Goal: Information Seeking & Learning: Learn about a topic

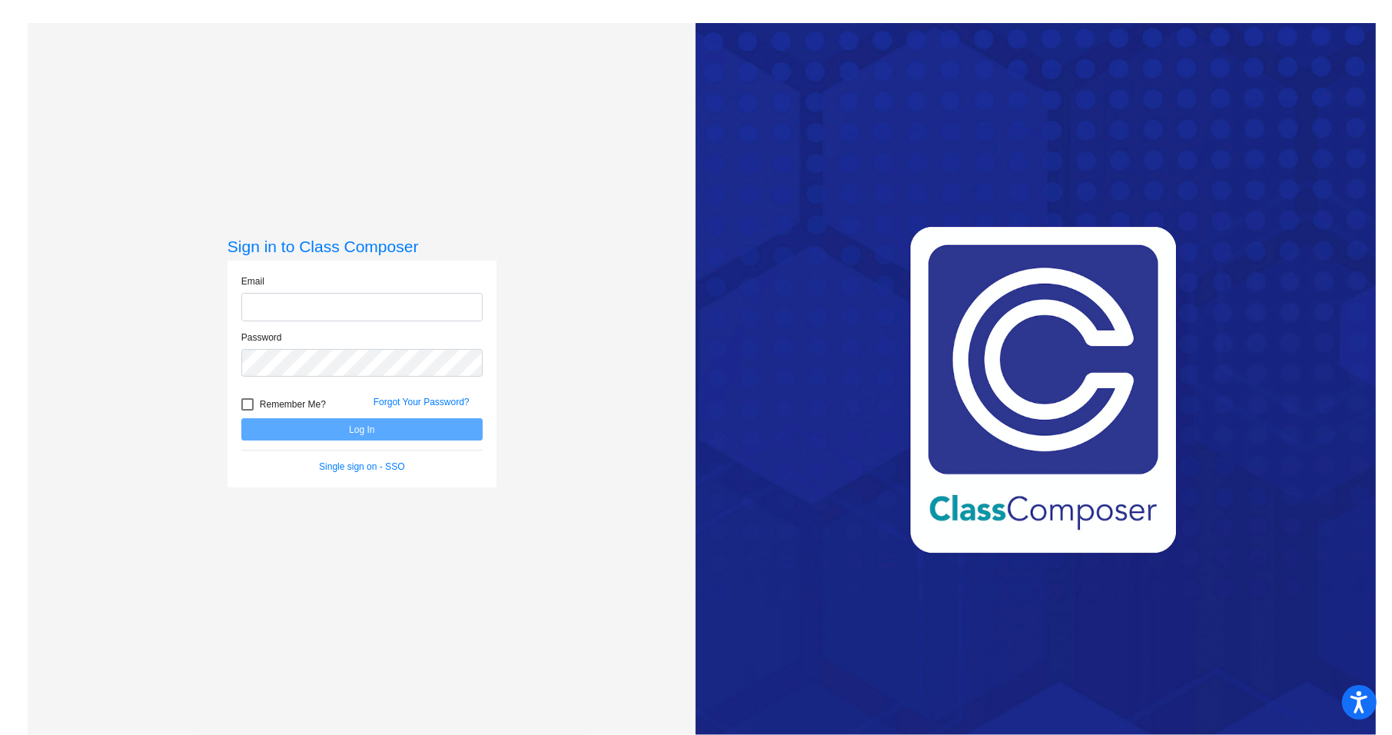
type input "[EMAIL_ADDRESS][DOMAIN_NAME]"
click at [412, 434] on button "Log In" at bounding box center [361, 429] width 241 height 22
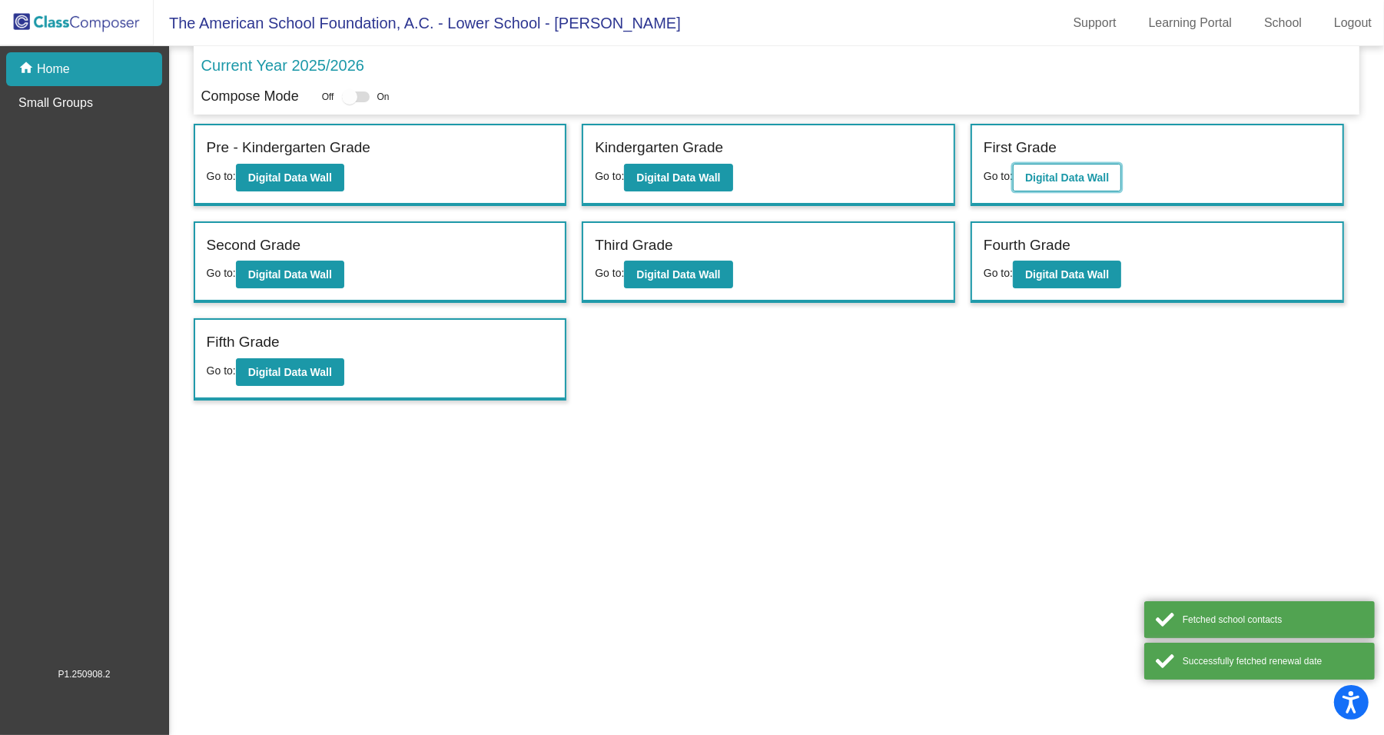
click at [1045, 183] on b "Digital Data Wall" at bounding box center [1067, 177] width 84 height 12
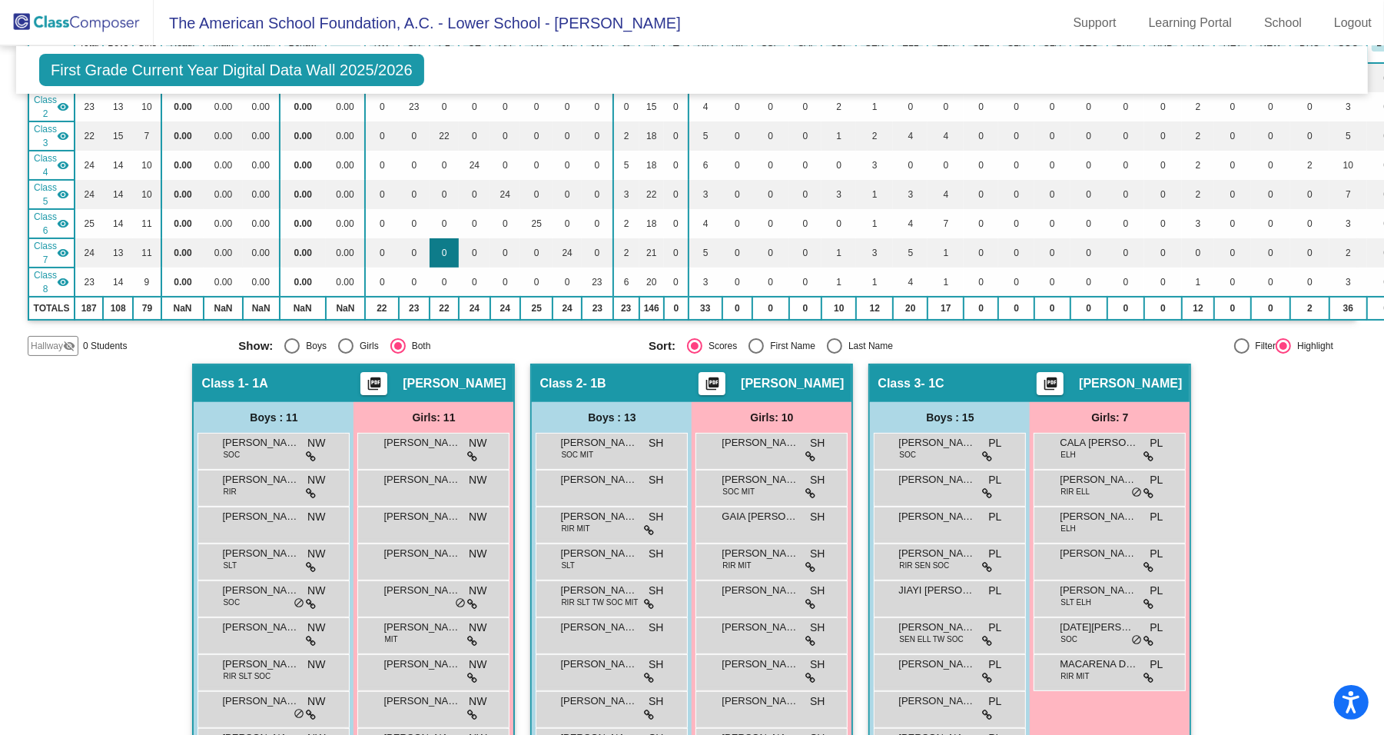
scroll to position [206, 0]
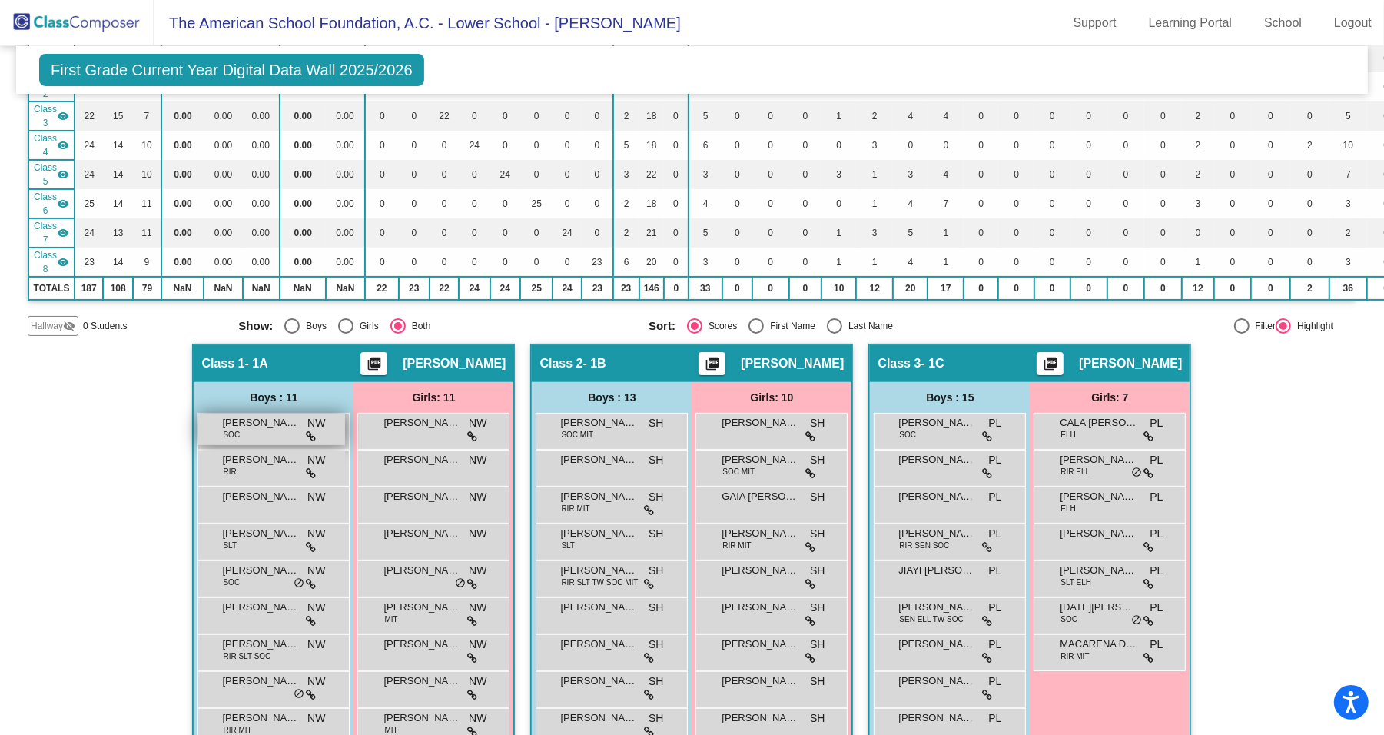
click at [263, 427] on div "[PERSON_NAME] SOC NW lock do_not_disturb_alt" at bounding box center [271, 429] width 147 height 32
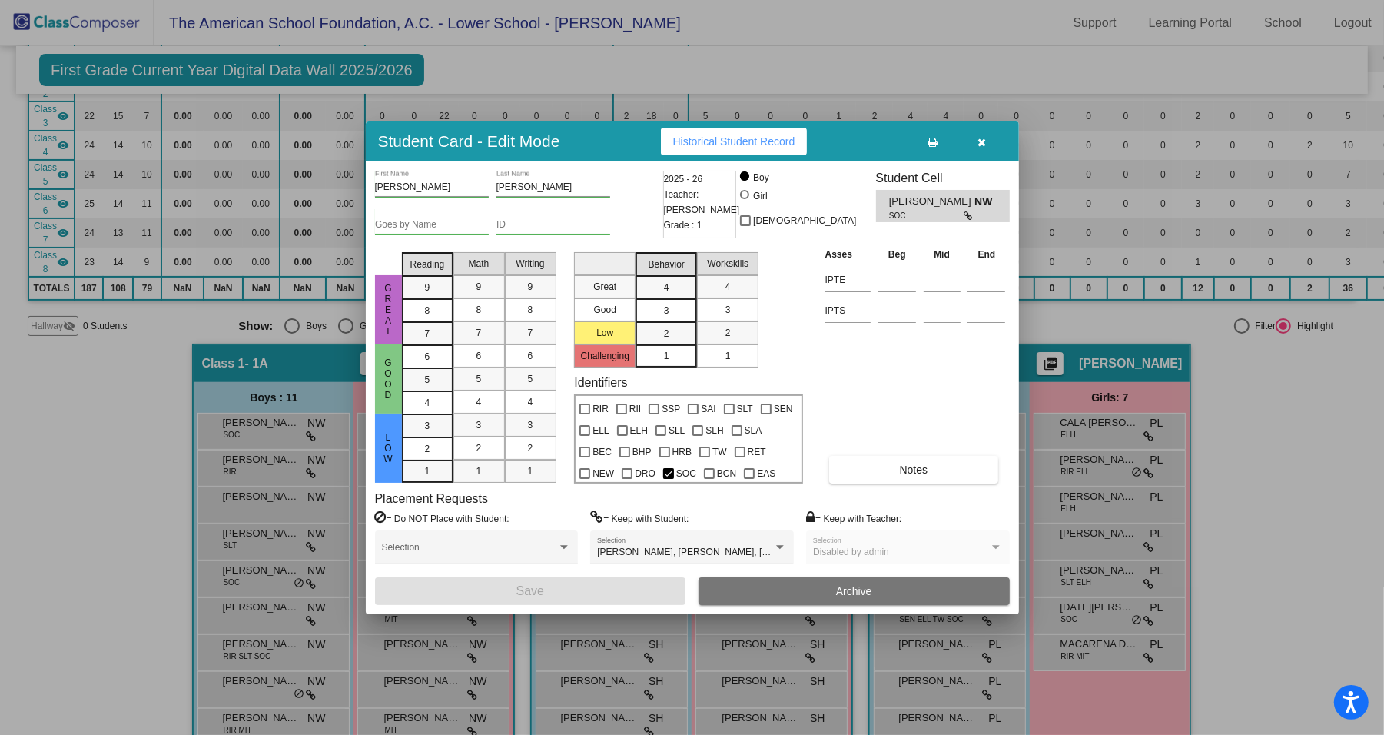
click at [982, 138] on icon "button" at bounding box center [982, 142] width 8 height 11
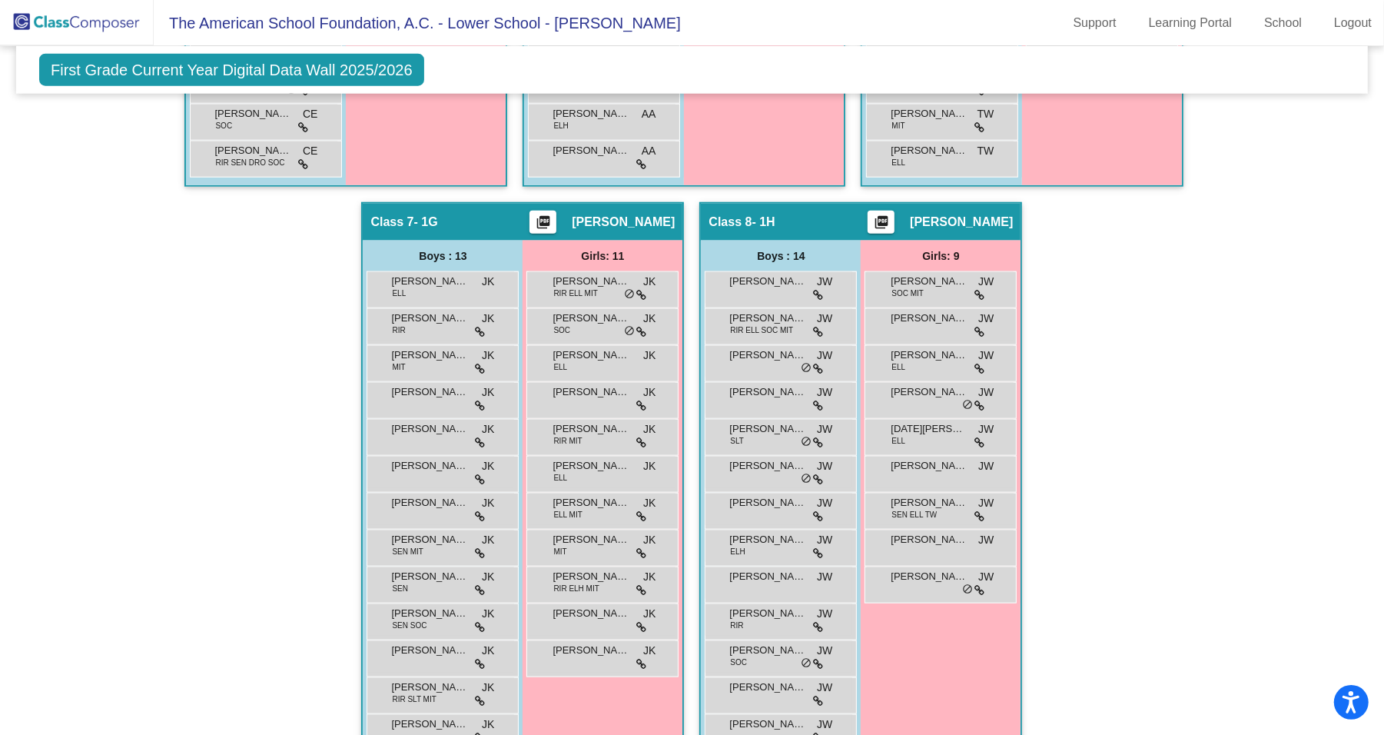
scroll to position [1679, 0]
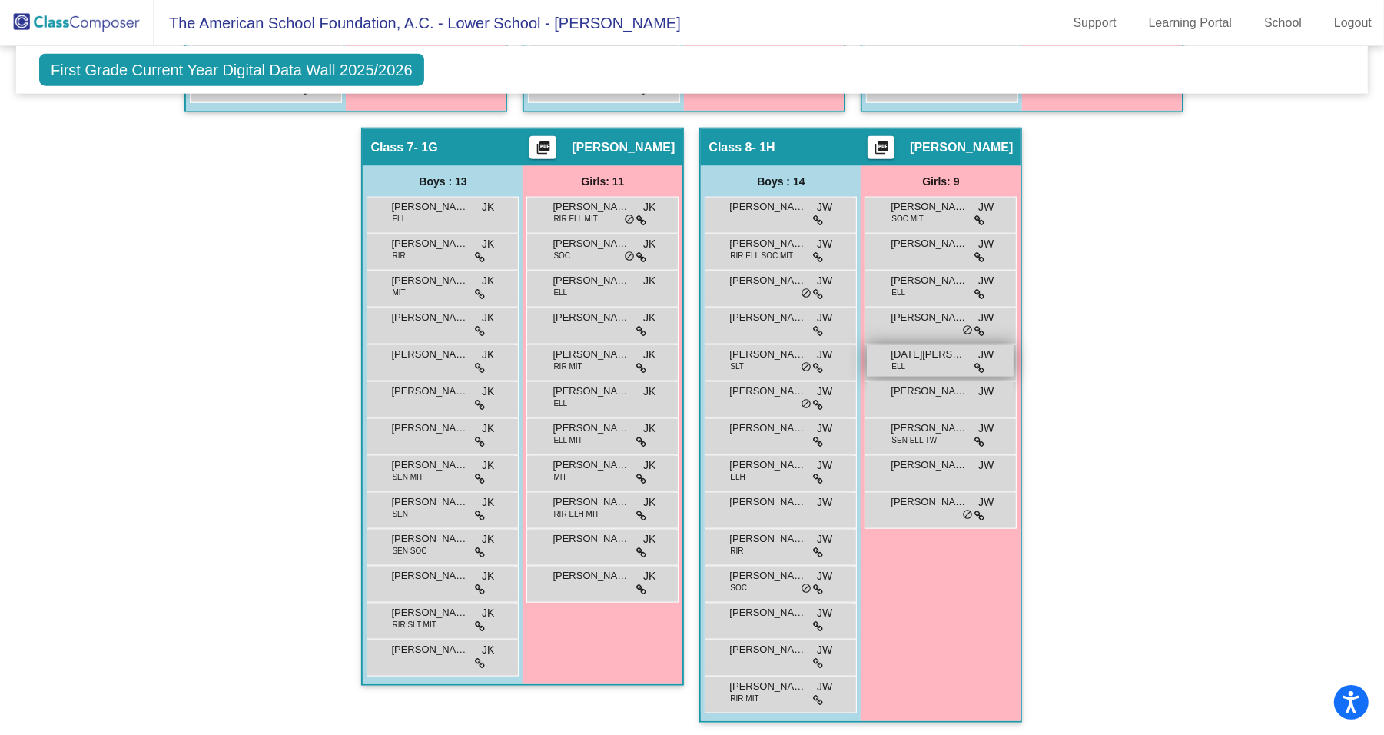
click at [945, 347] on span "[DATE][PERSON_NAME]" at bounding box center [929, 354] width 77 height 15
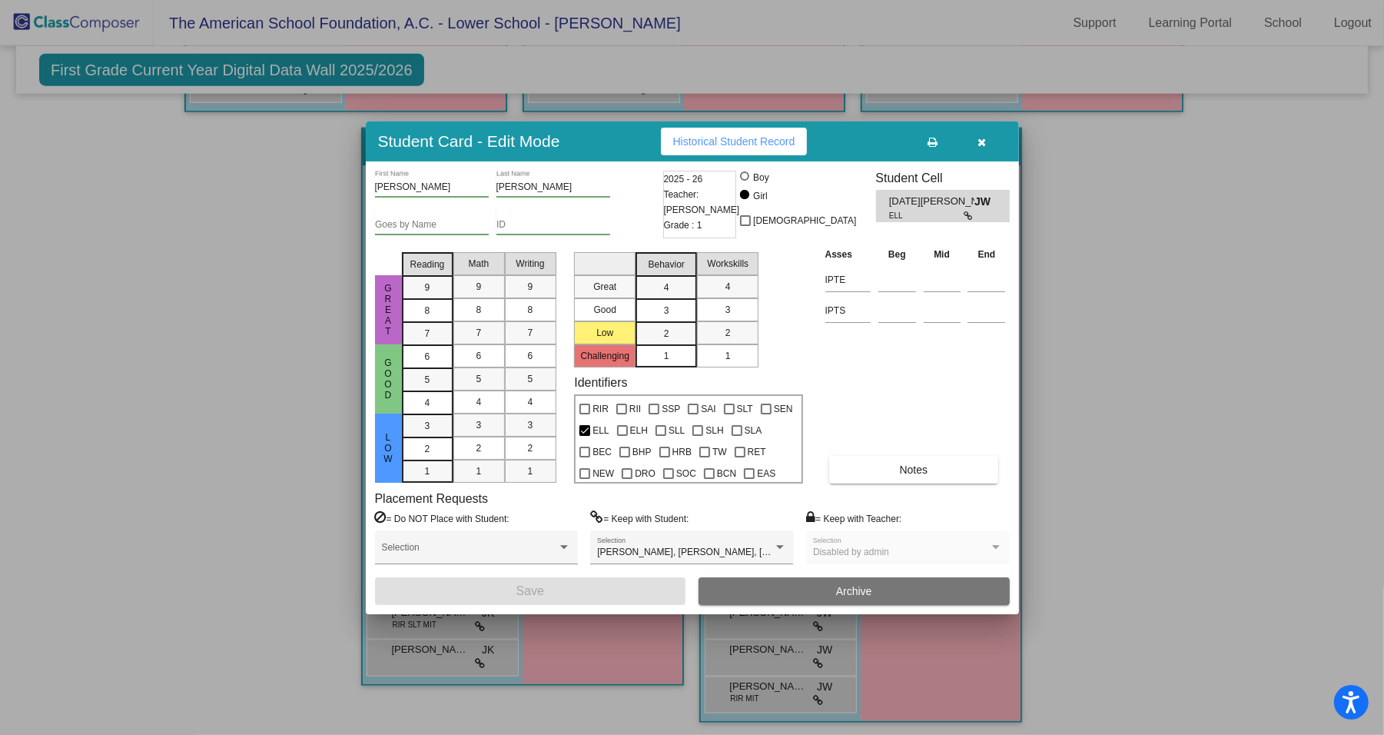
click at [1167, 366] on div at bounding box center [692, 367] width 1384 height 735
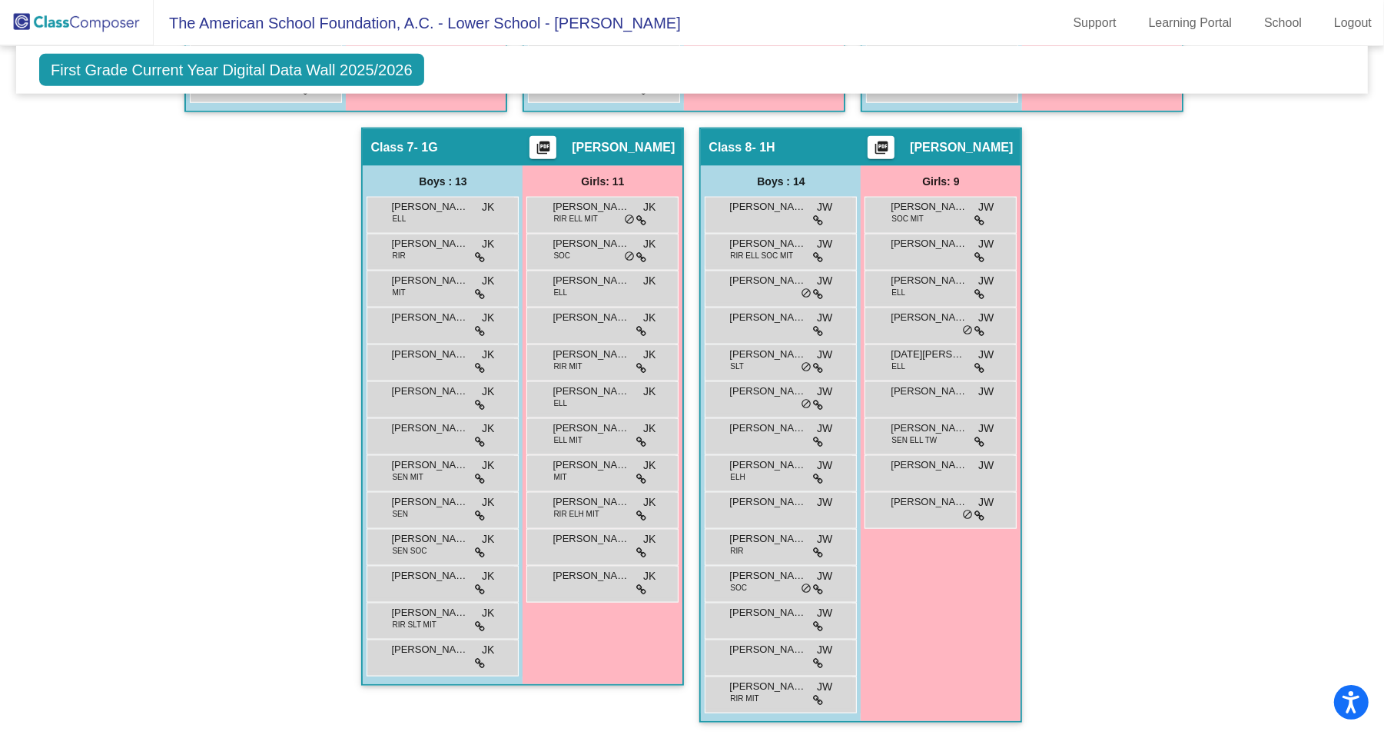
scroll to position [1666, 0]
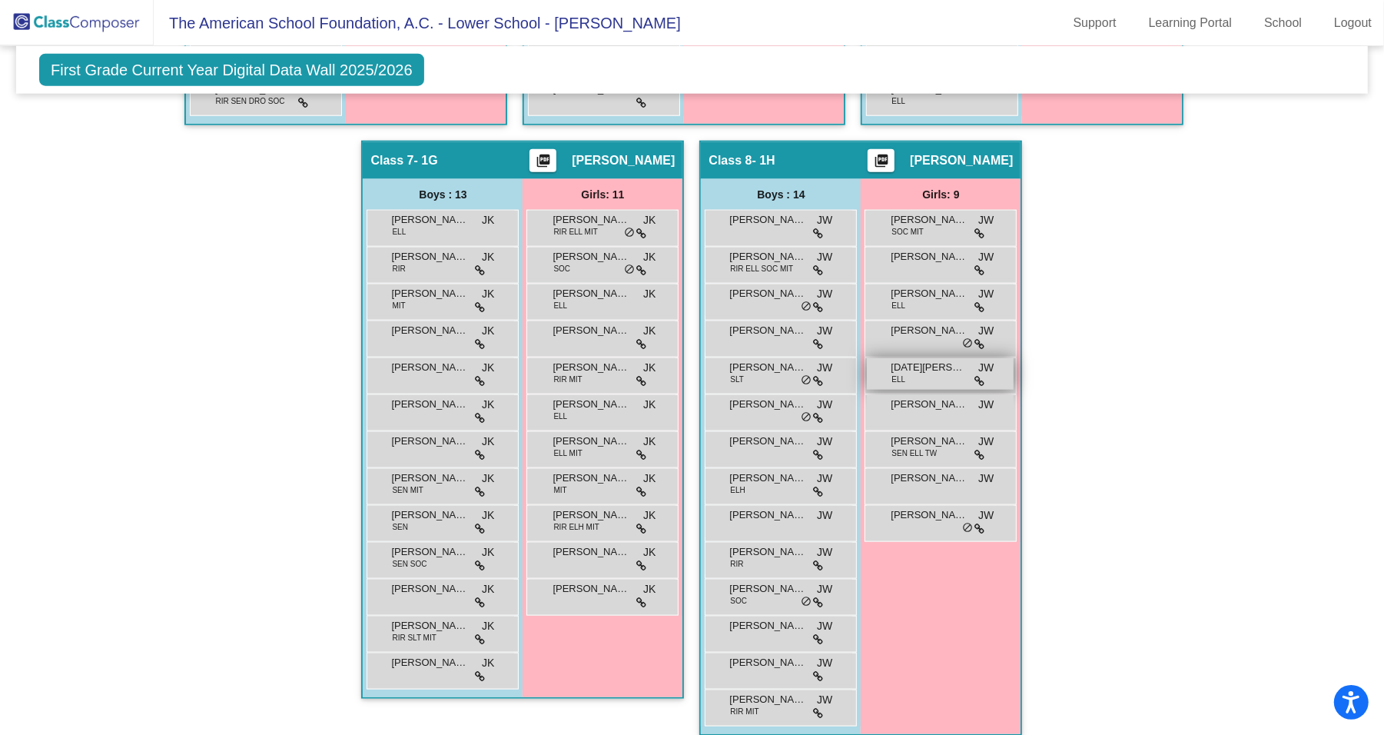
click at [951, 370] on div "[DATE][PERSON_NAME] [PERSON_NAME] lock do_not_disturb_alt" at bounding box center [940, 374] width 147 height 32
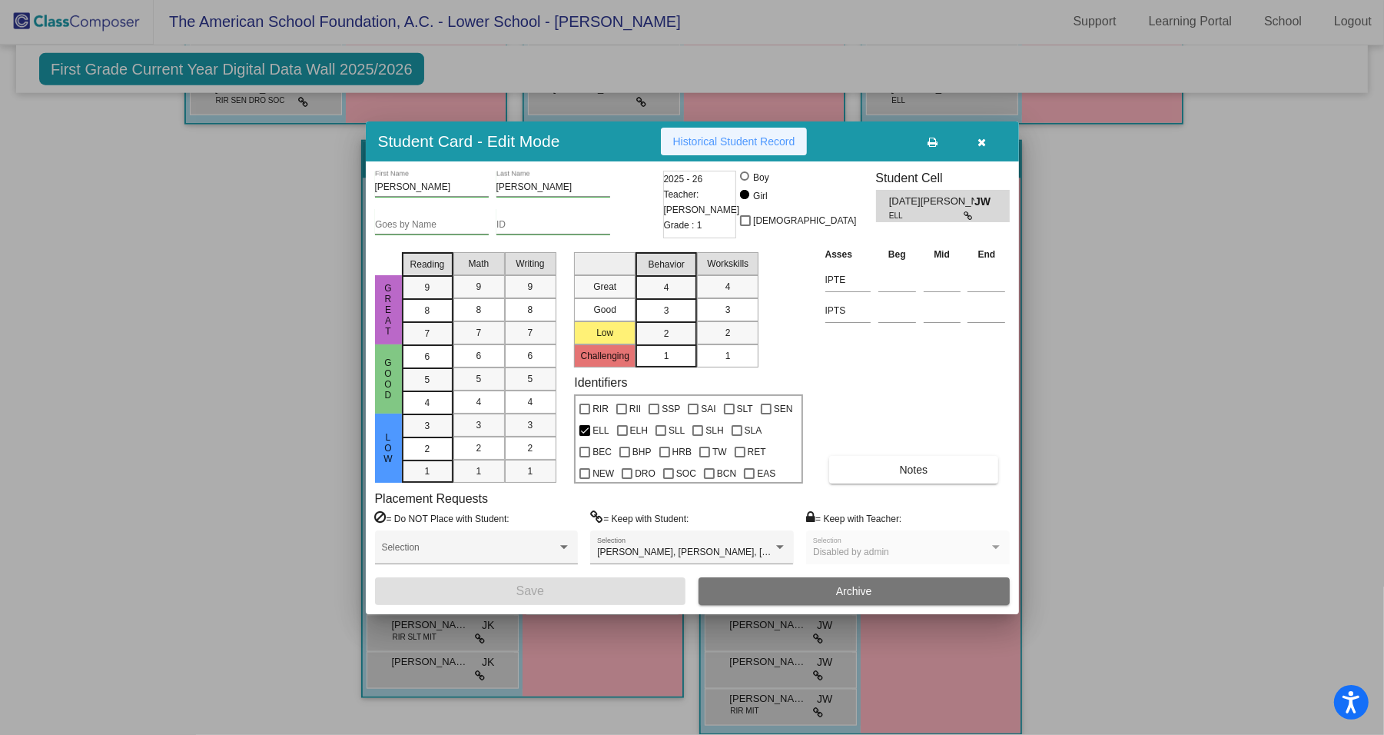
click at [716, 141] on span "Historical Student Record" at bounding box center [734, 141] width 122 height 12
click at [979, 138] on icon "button" at bounding box center [982, 142] width 8 height 11
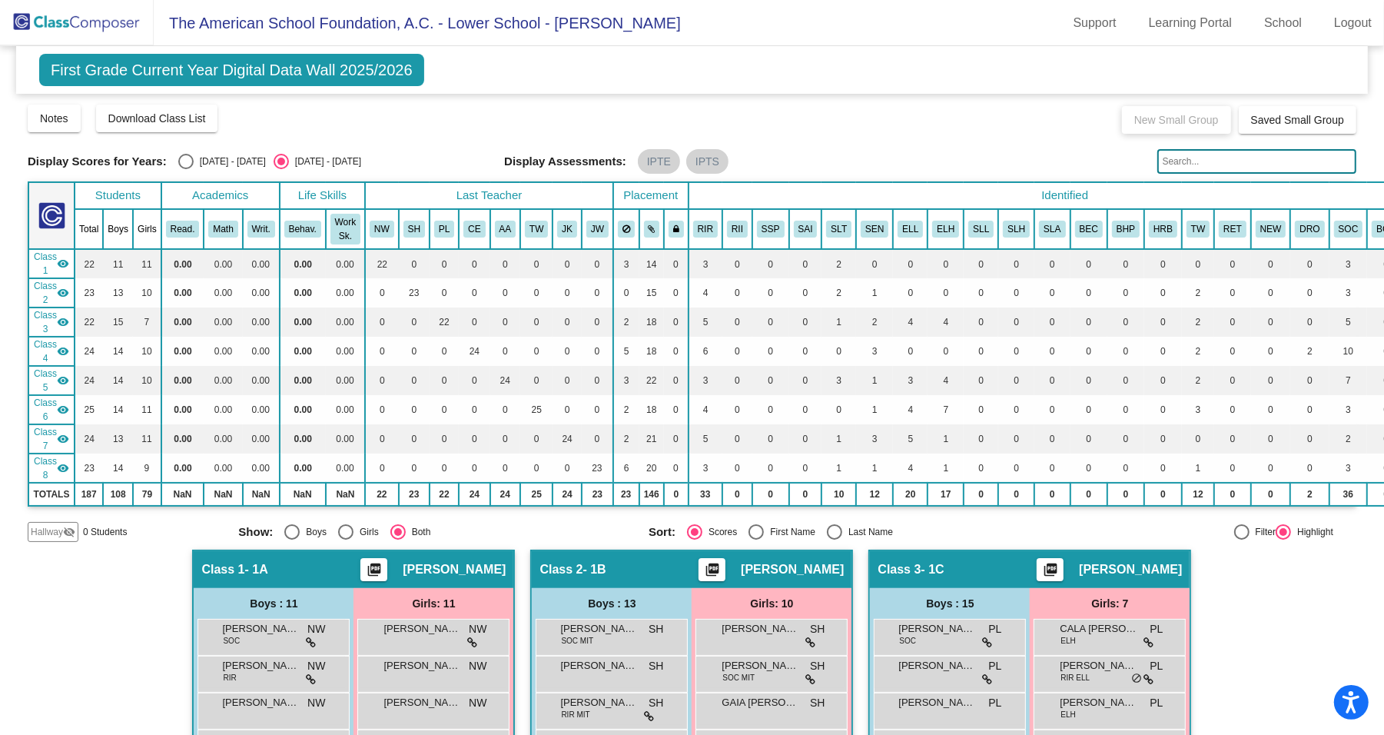
click at [217, 161] on div "[DATE] - [DATE]" at bounding box center [230, 161] width 72 height 14
click at [186, 169] on input "[DATE] - [DATE]" at bounding box center [185, 169] width 1 height 1
radio input "true"
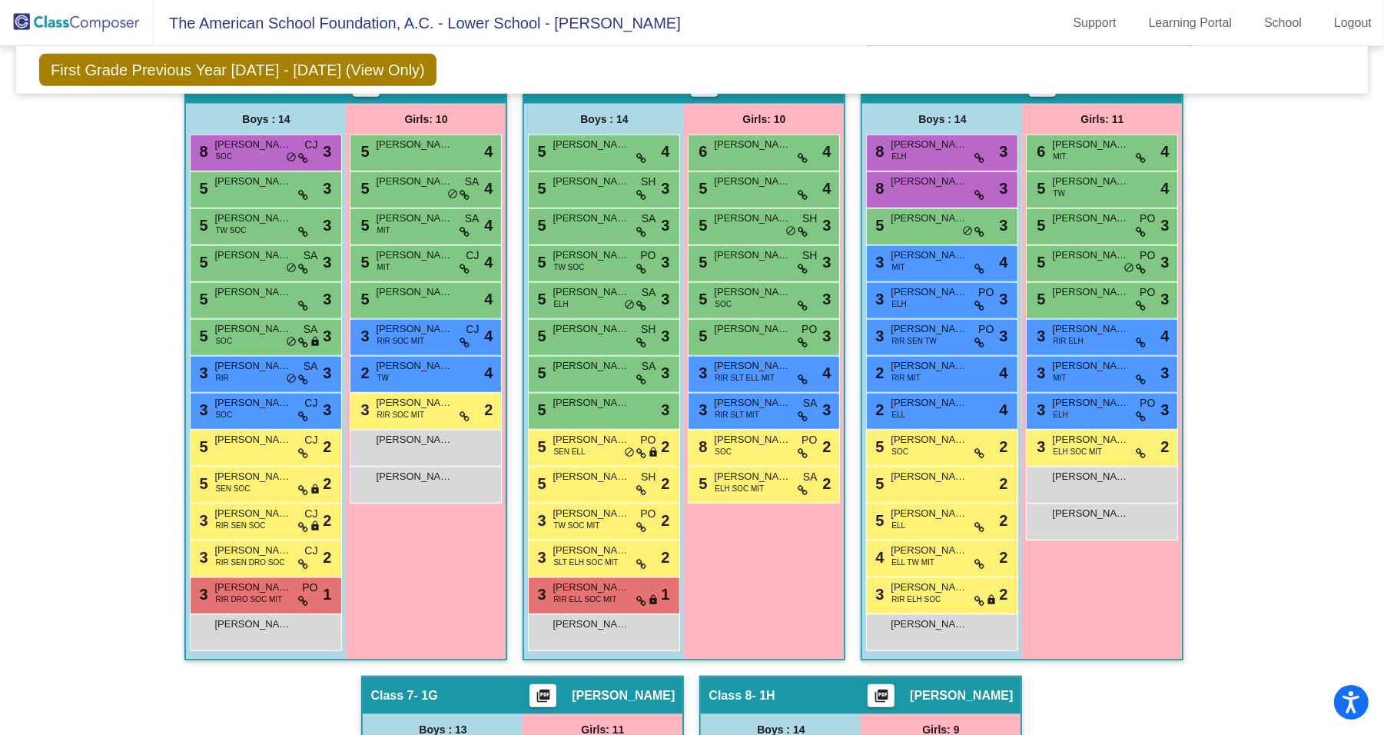
scroll to position [1501, 0]
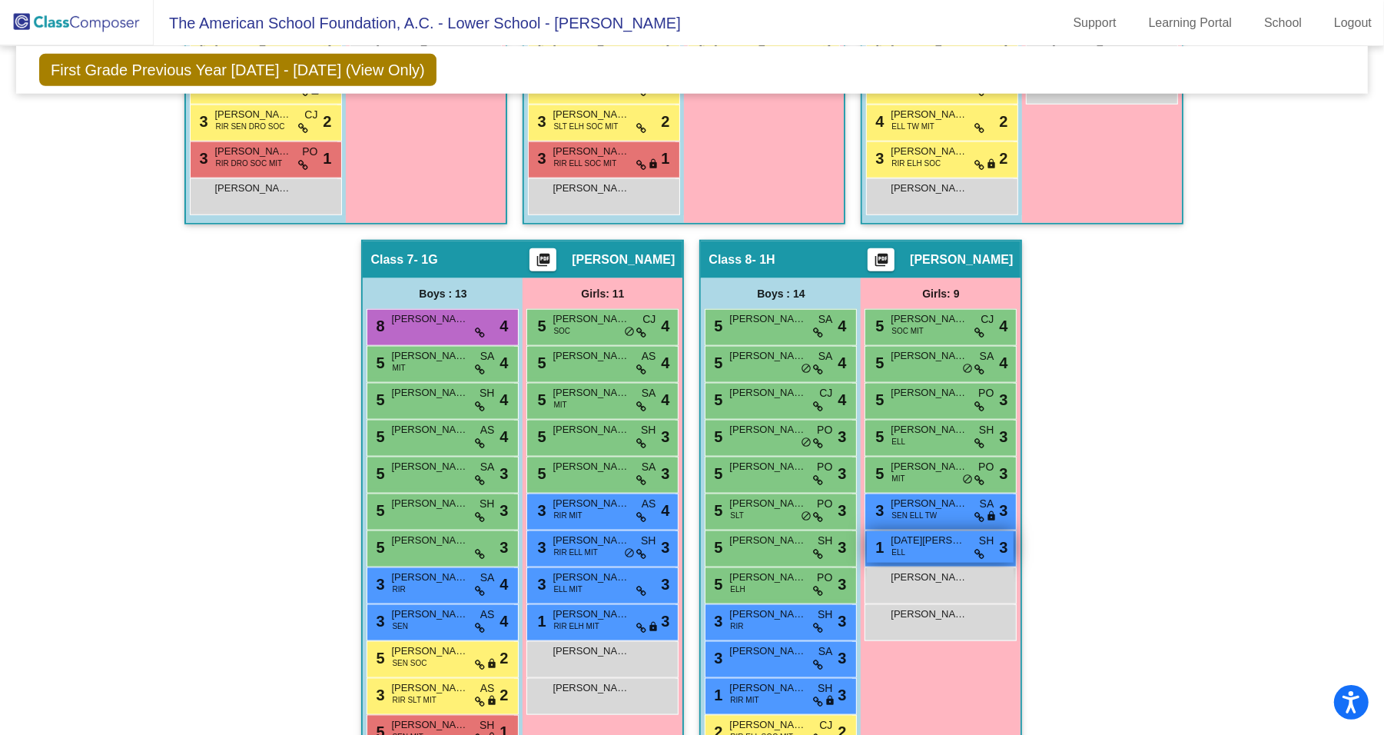
click at [964, 551] on div "1 [DATE][PERSON_NAME] ELL SH lock do_not_disturb_alt 3" at bounding box center [940, 547] width 147 height 32
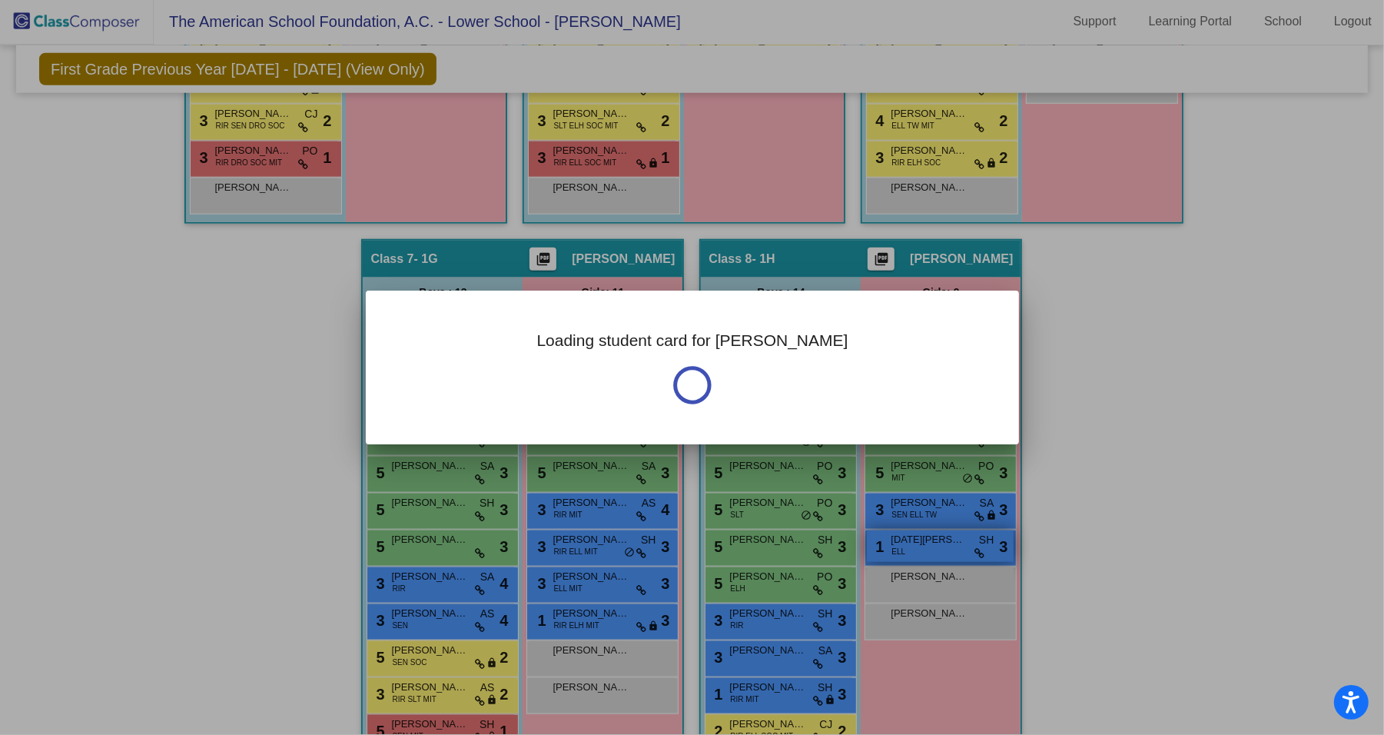
scroll to position [0, 0]
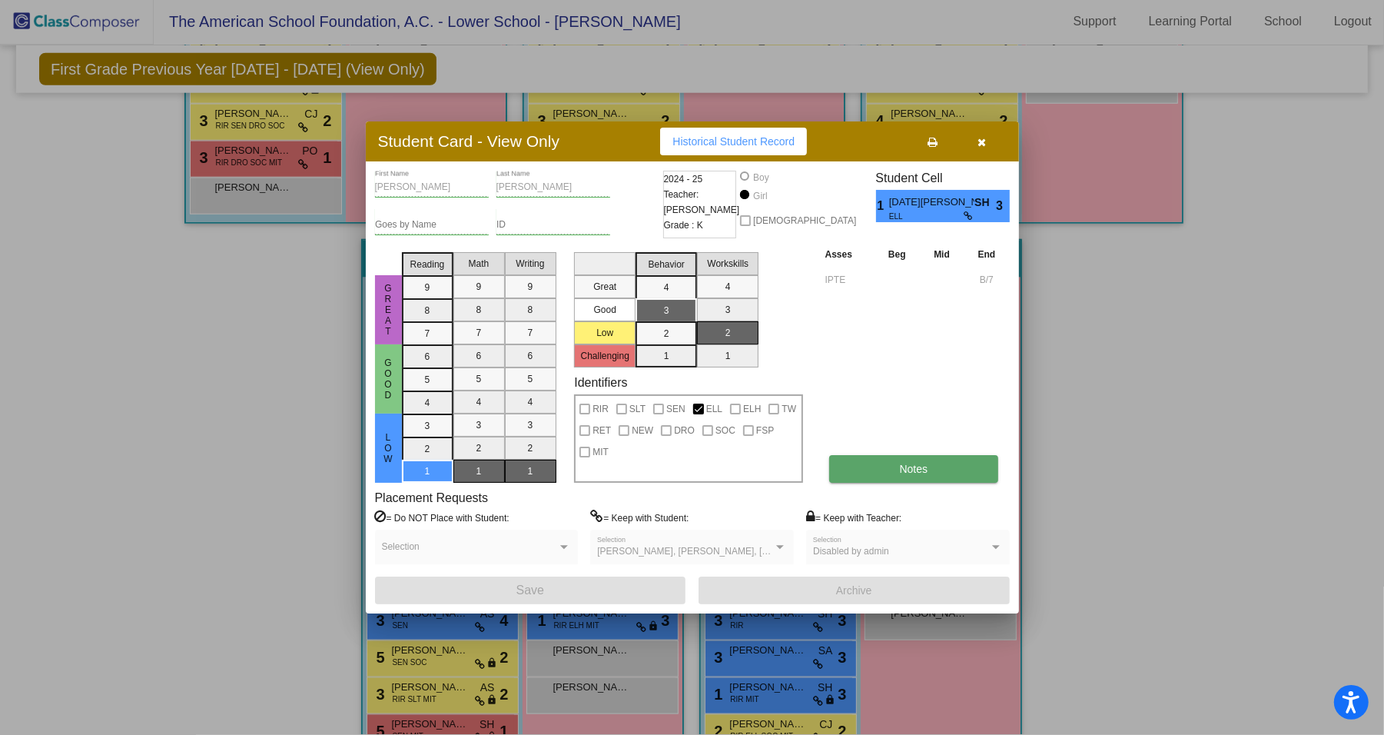
click at [902, 472] on span "Notes" at bounding box center [914, 469] width 28 height 12
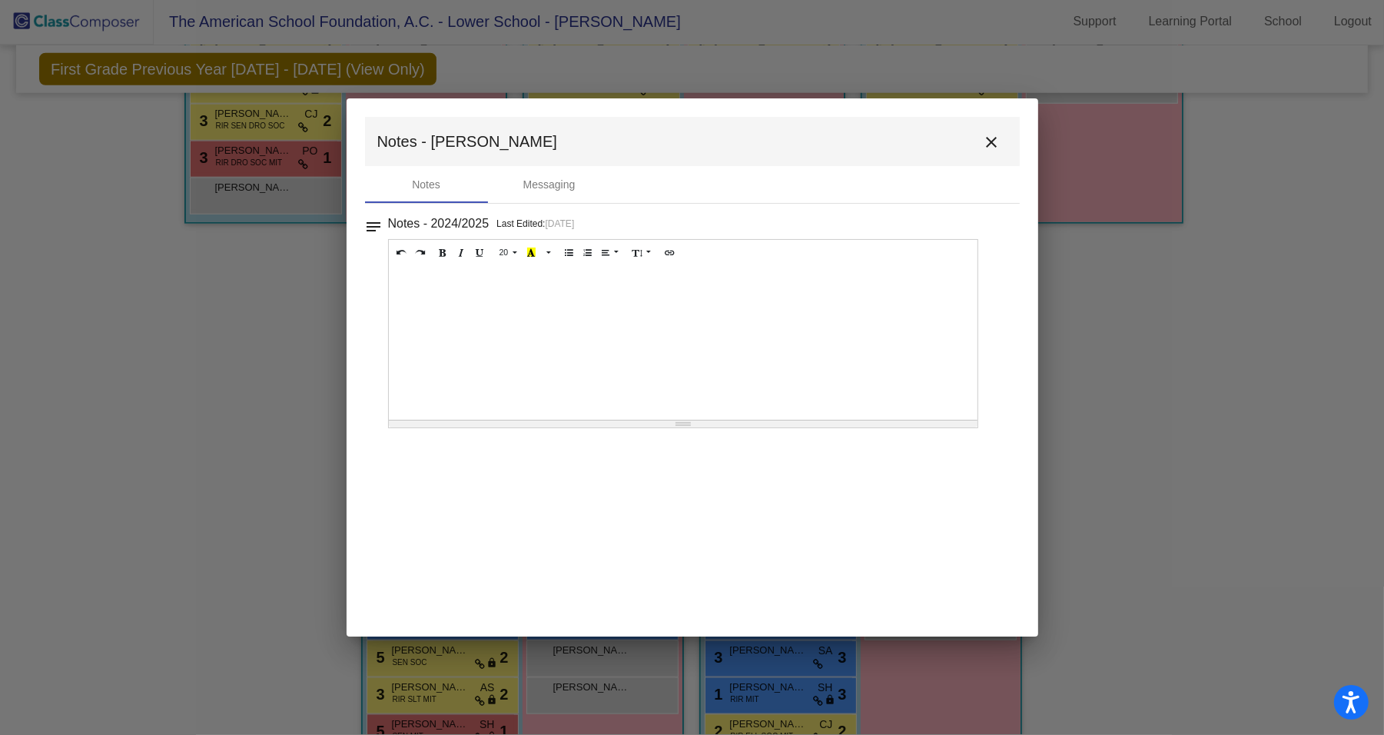
click at [996, 137] on mat-icon "close" at bounding box center [992, 142] width 18 height 18
